Goal: Use online tool/utility: Utilize a website feature to perform a specific function

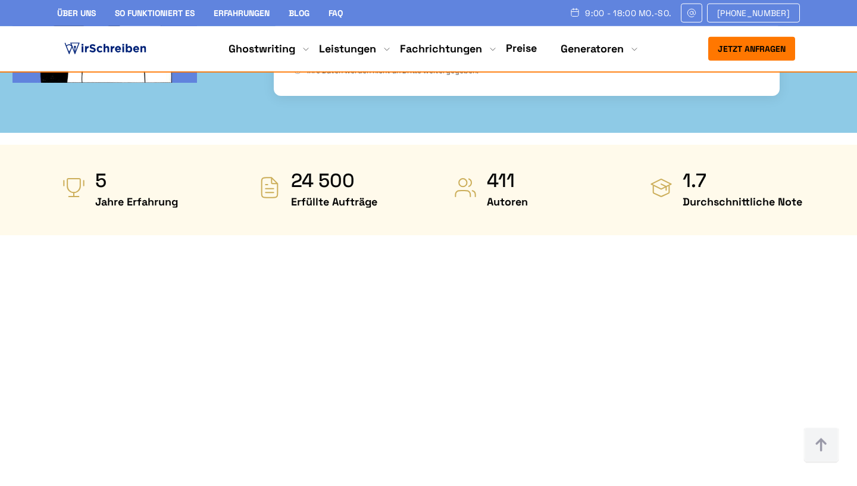
scroll to position [615, 0]
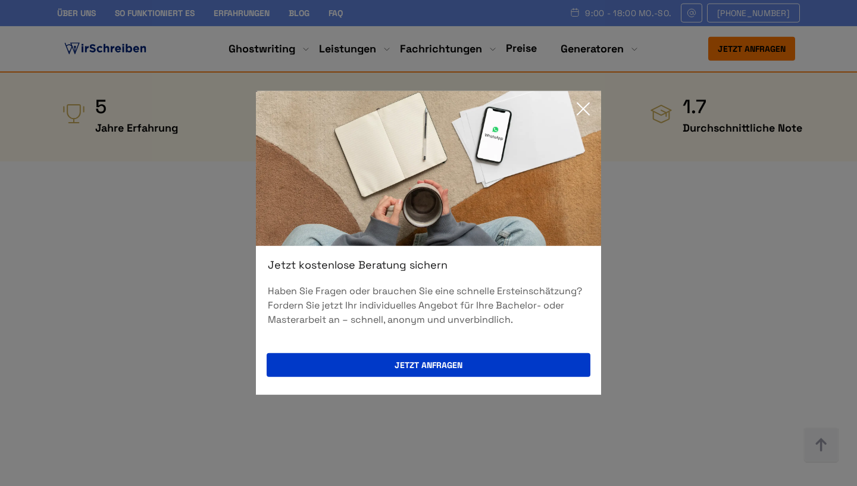
click at [426, 107] on icon at bounding box center [583, 109] width 12 height 12
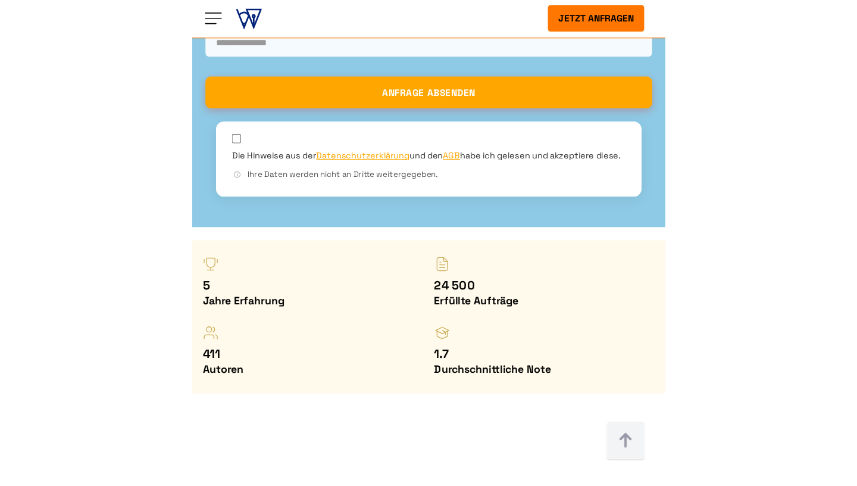
scroll to position [612, 0]
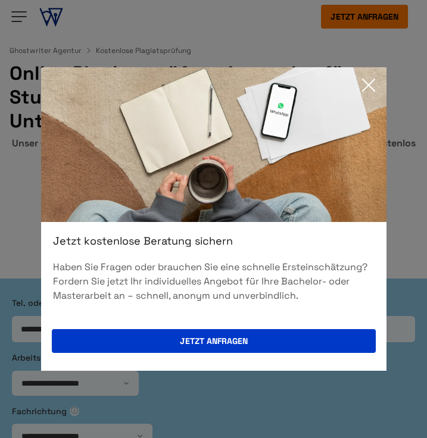
click at [367, 85] on icon at bounding box center [368, 85] width 24 height 24
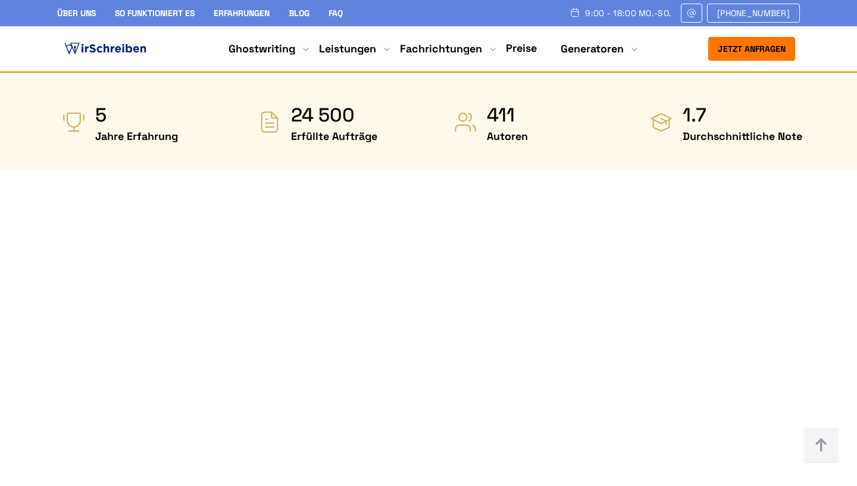
scroll to position [639, 0]
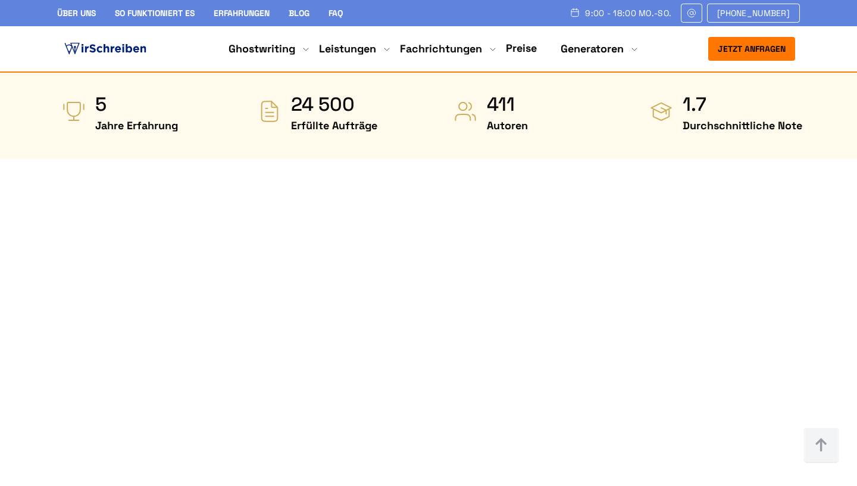
scroll to position [600, 0]
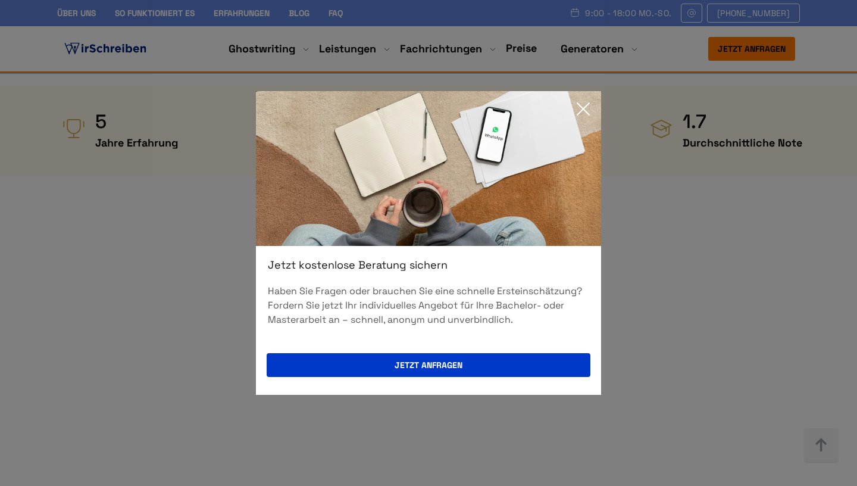
click at [426, 108] on icon at bounding box center [583, 109] width 24 height 24
